Goal: Complete application form

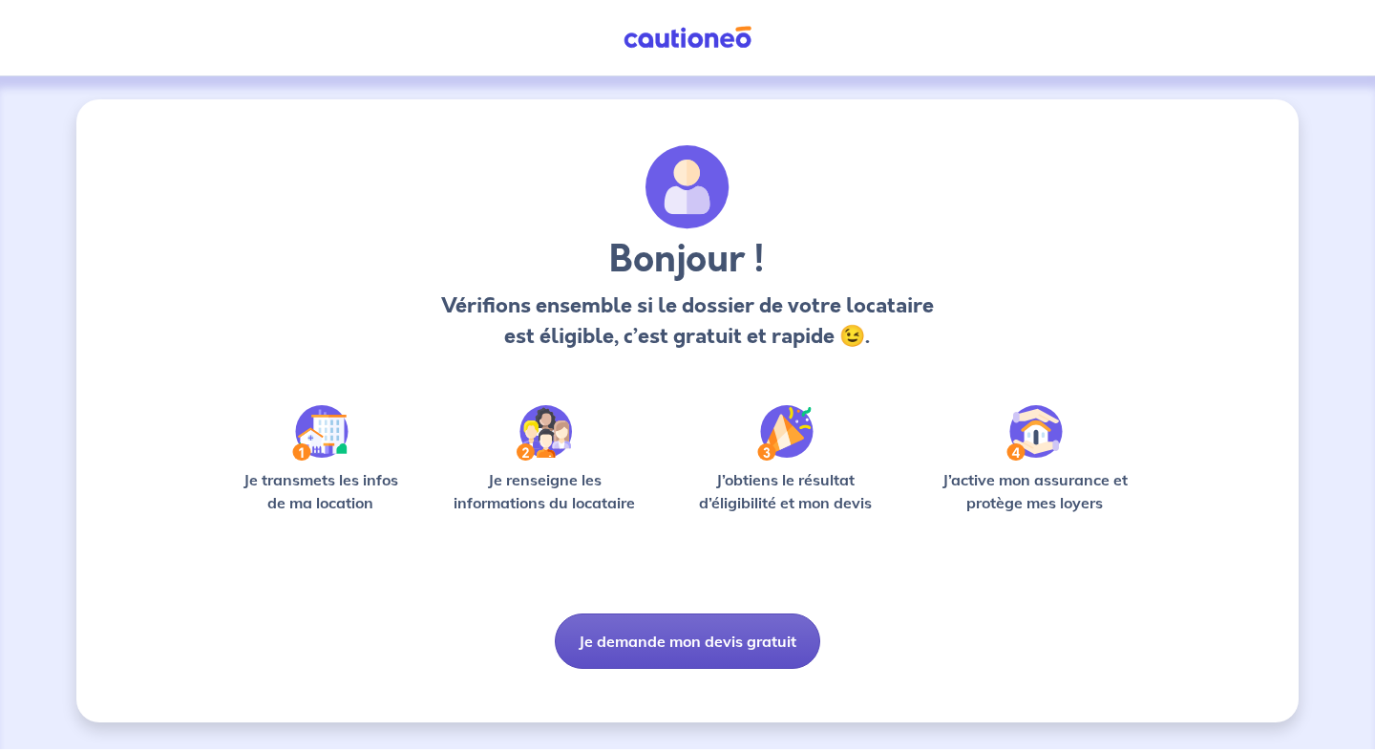
click at [728, 634] on button "Je demande mon devis gratuit" at bounding box center [688, 640] width 266 height 55
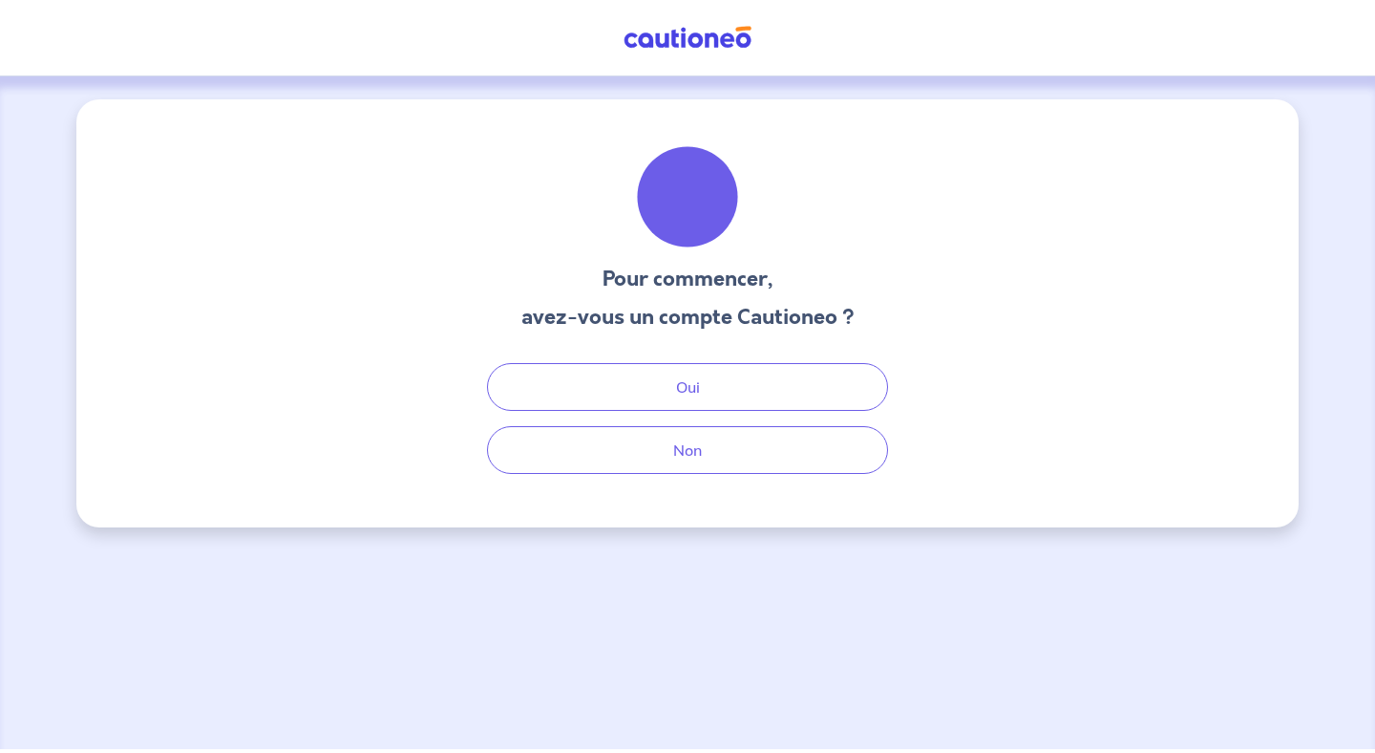
click at [710, 484] on div "Pour commencer, avez-vous un compte Cautioneo ? Oui Non" at bounding box center [687, 313] width 1223 height 428
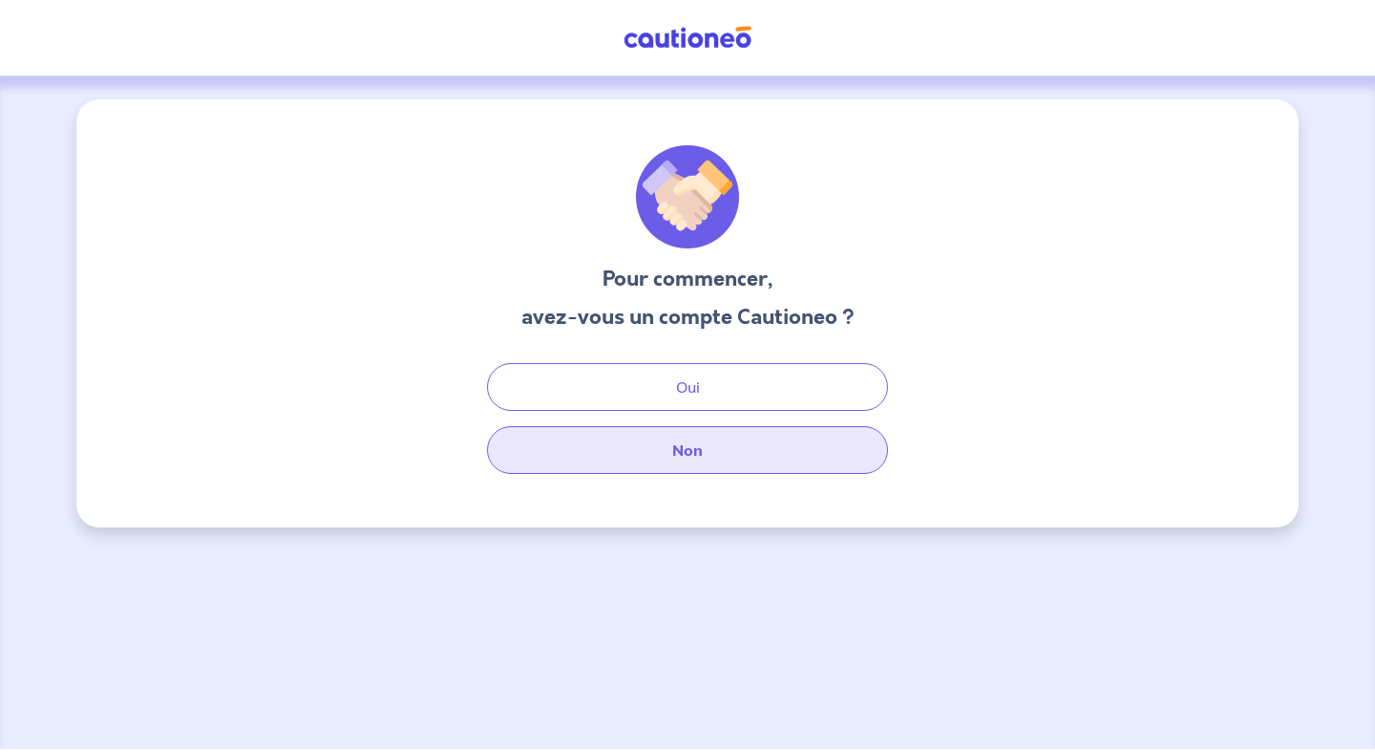
click at [723, 453] on button "Non" at bounding box center [687, 450] width 401 height 48
